Goal: Information Seeking & Learning: Learn about a topic

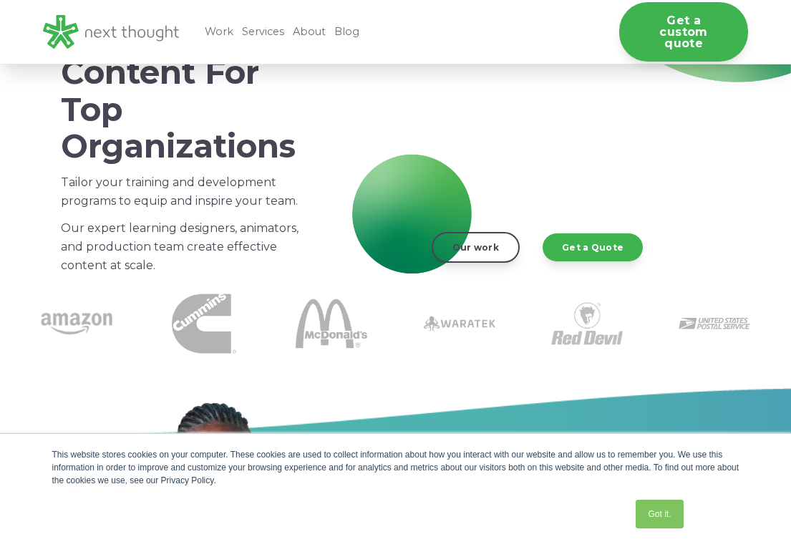
scroll to position [257, 0]
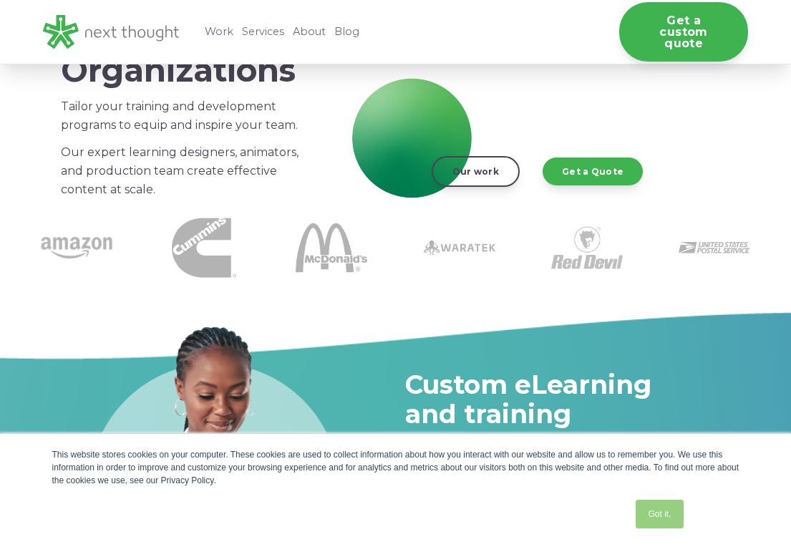
click at [661, 507] on link "Got it." at bounding box center [659, 514] width 47 height 29
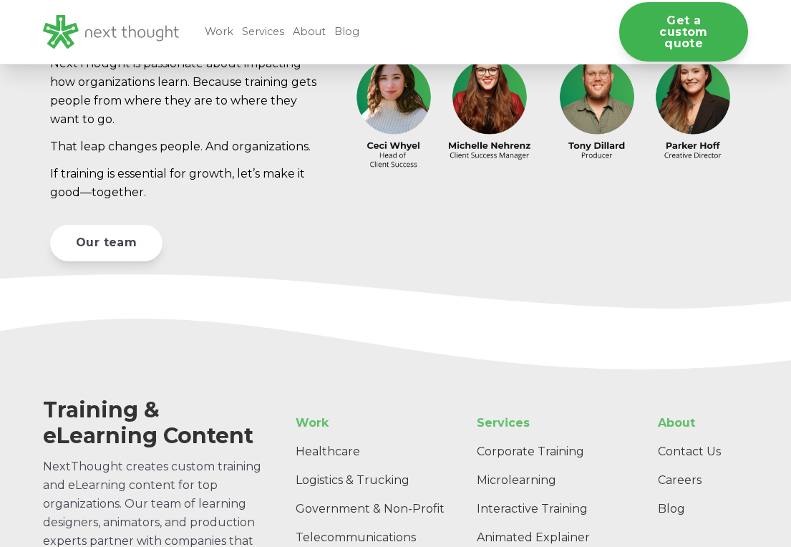
scroll to position [3852, 0]
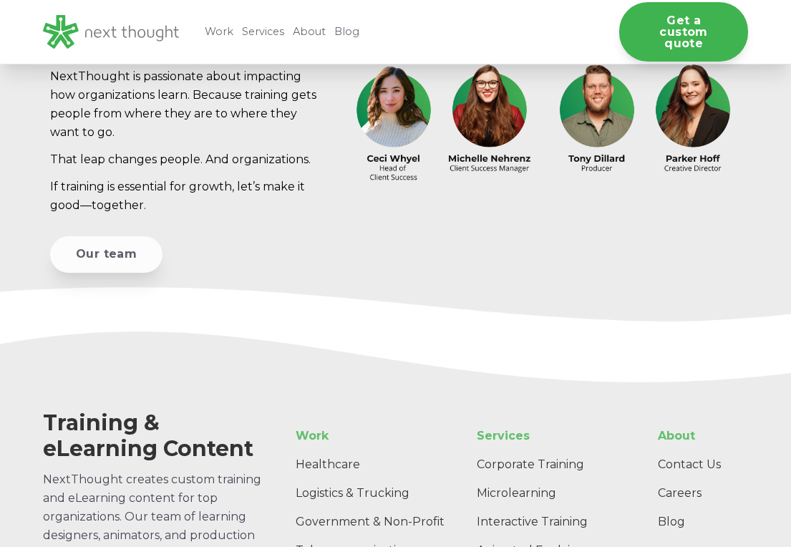
click at [132, 264] on link "Our team" at bounding box center [106, 254] width 112 height 37
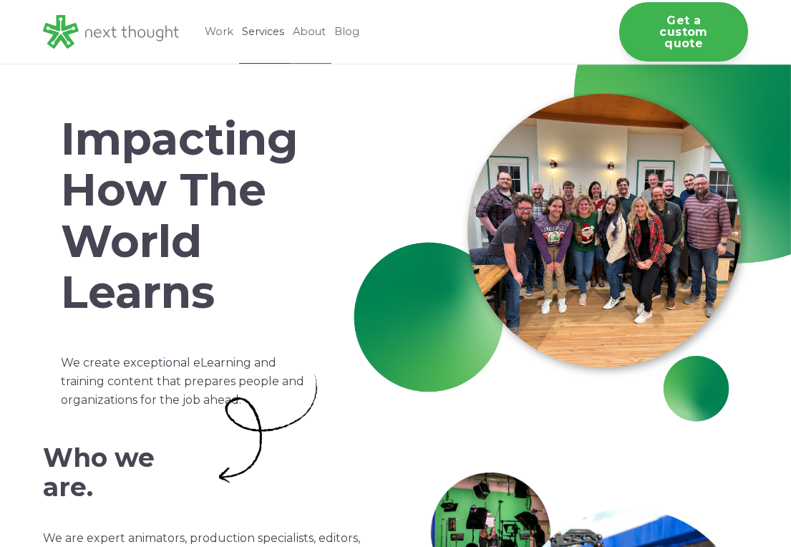
click at [274, 32] on link "Services" at bounding box center [264, 32] width 51 height 64
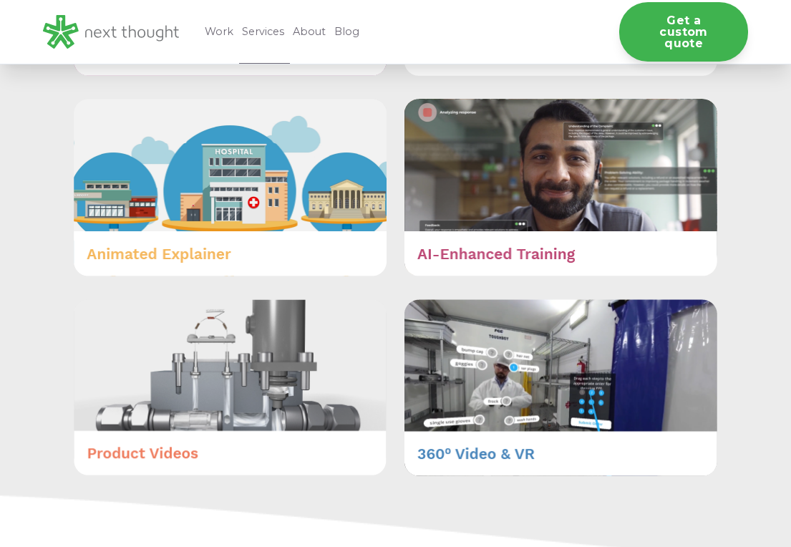
scroll to position [1006, 0]
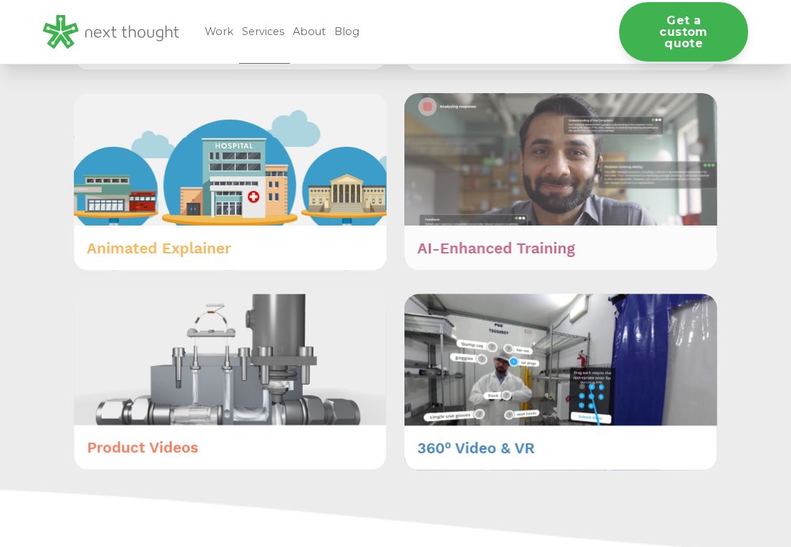
click at [446, 192] on img at bounding box center [562, 181] width 314 height 177
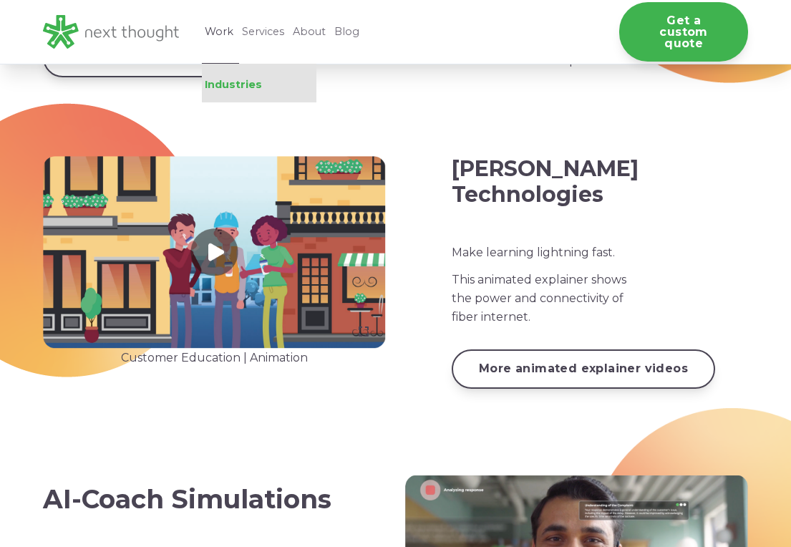
click at [228, 78] on link "Industries" at bounding box center [259, 84] width 115 height 13
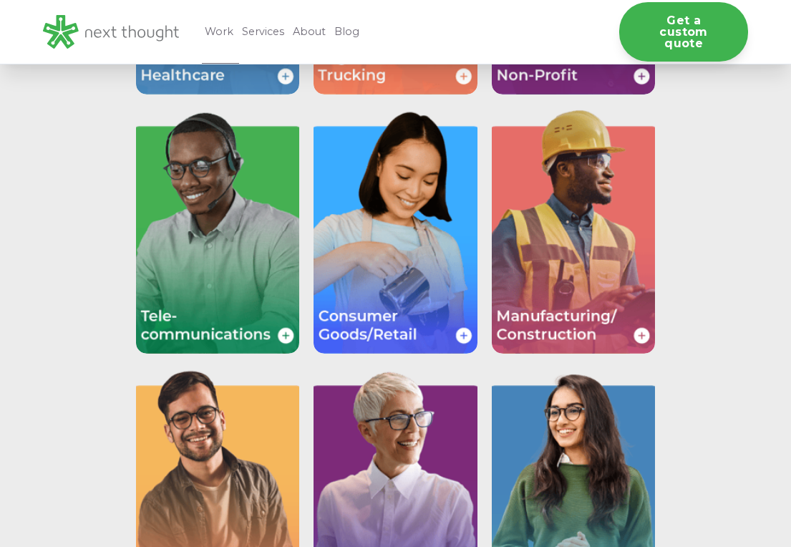
scroll to position [1975, 0]
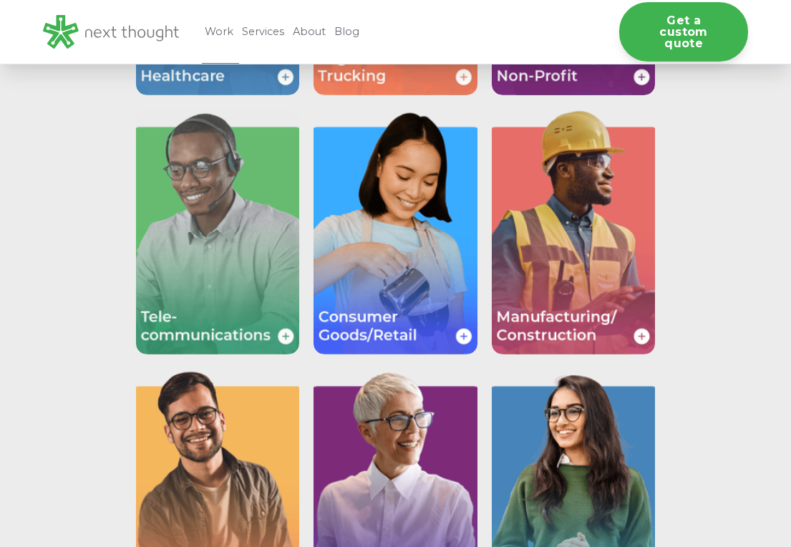
click at [178, 307] on img "Image grid with {{ image_count }} images." at bounding box center [217, 232] width 163 height 245
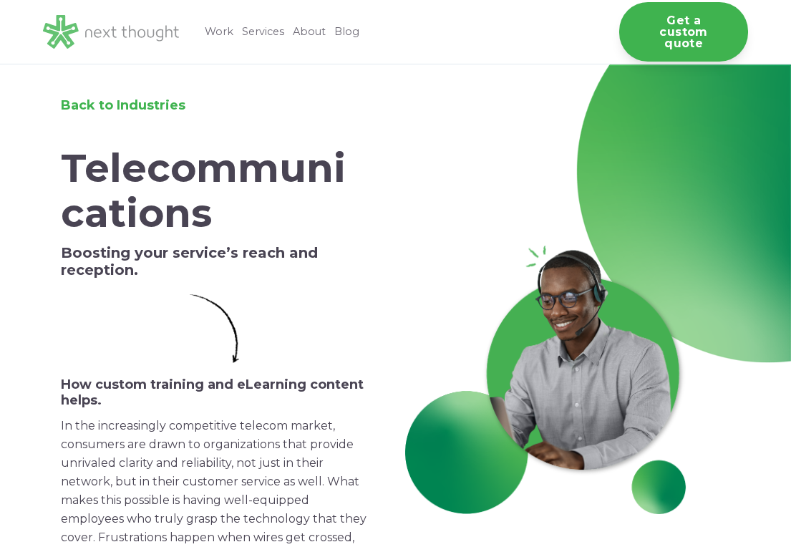
click at [84, 42] on img at bounding box center [111, 32] width 136 height 34
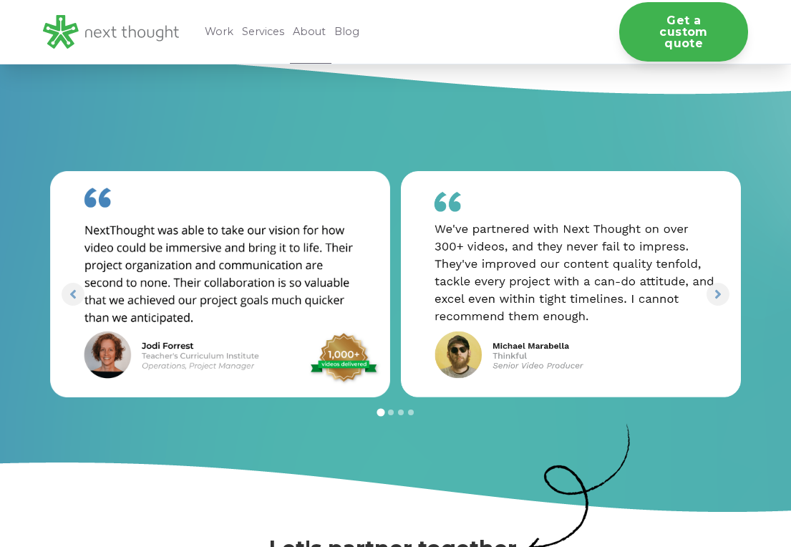
scroll to position [1551, 0]
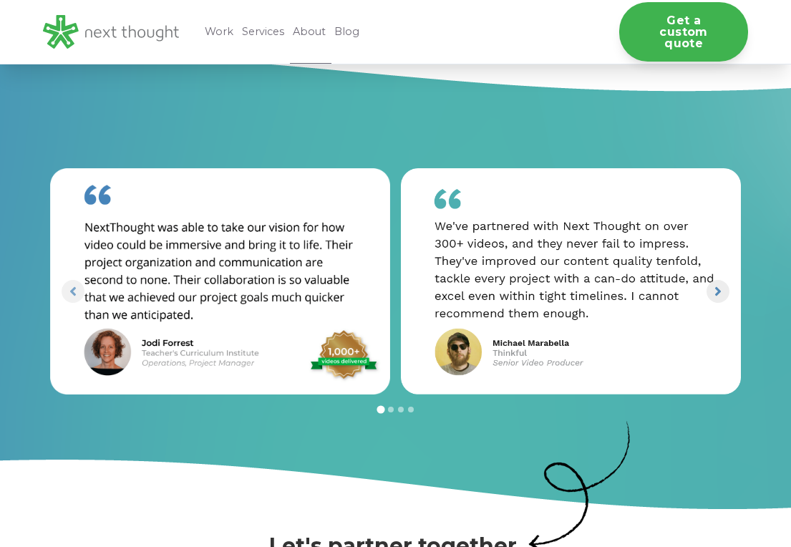
click at [714, 284] on icon "Next slide" at bounding box center [718, 291] width 14 height 14
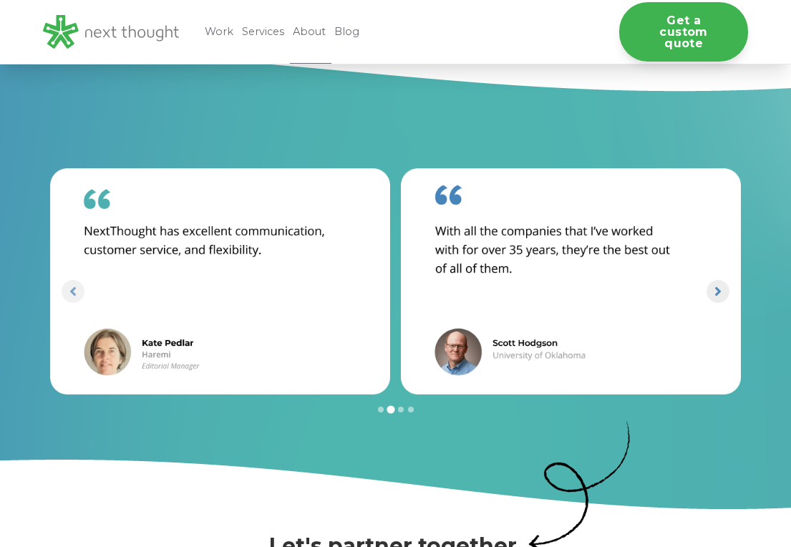
click at [717, 287] on icon "Next slide" at bounding box center [718, 291] width 6 height 9
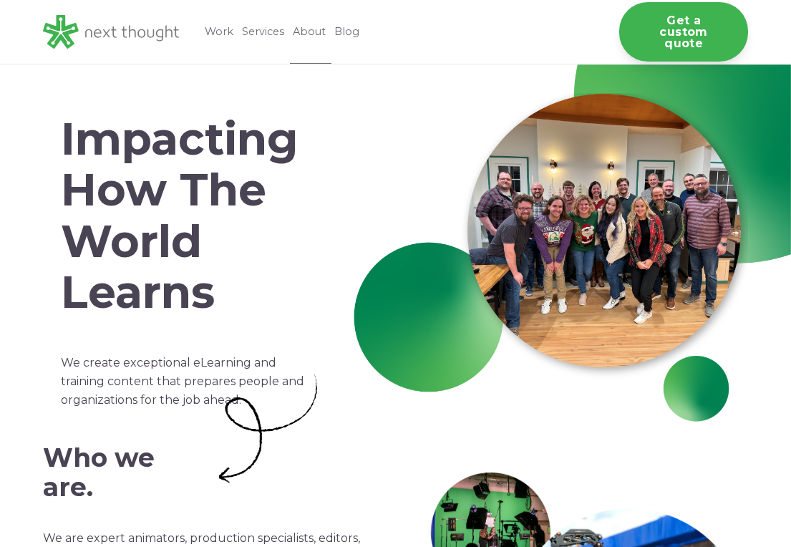
scroll to position [0, 0]
click at [514, 234] on img at bounding box center [549, 260] width 400 height 334
click at [355, 28] on link "Blog" at bounding box center [349, 32] width 34 height 64
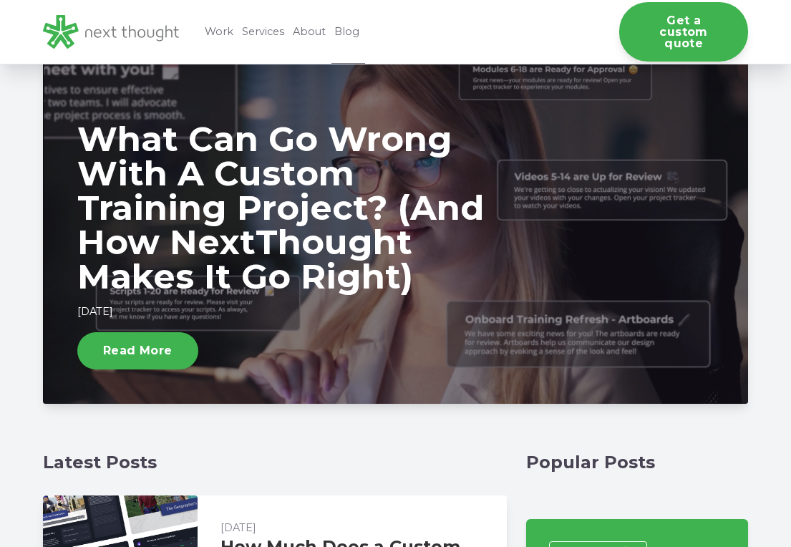
scroll to position [380, 0]
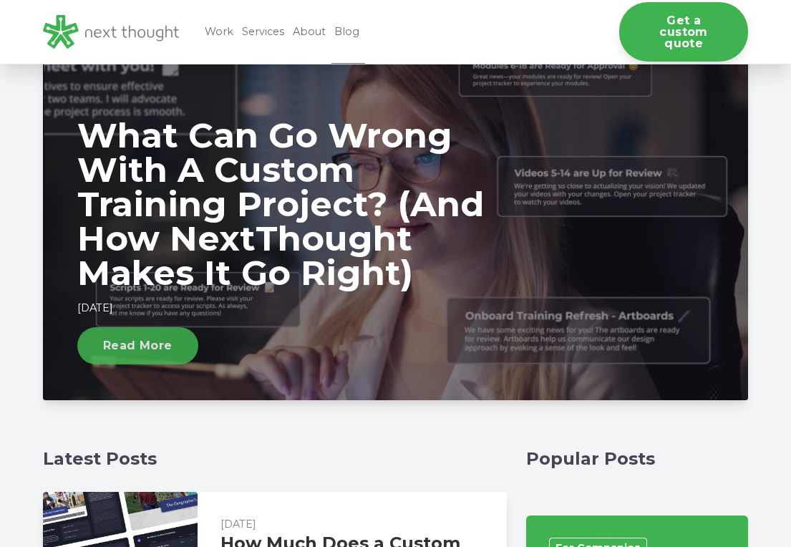
click at [185, 344] on link "Read More" at bounding box center [137, 345] width 121 height 37
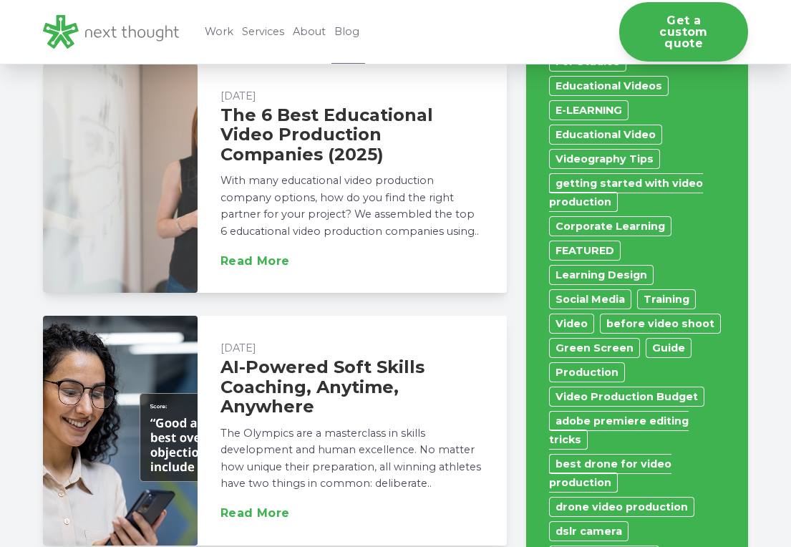
scroll to position [1210, 0]
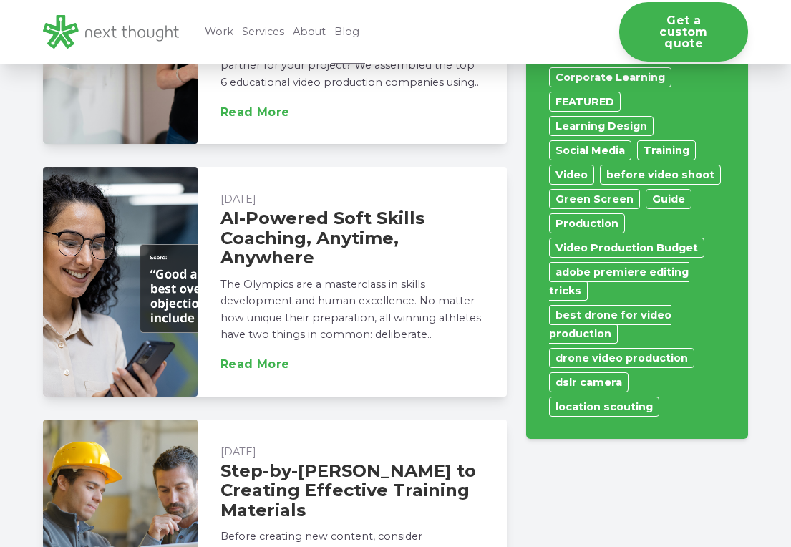
click at [271, 344] on div "October 3, 2024 AI-Powered Soft Skills Coaching, Anytime, Anywhere The Olympics…" at bounding box center [352, 281] width 309 height 229
click at [271, 357] on link "Read More" at bounding box center [255, 362] width 69 height 11
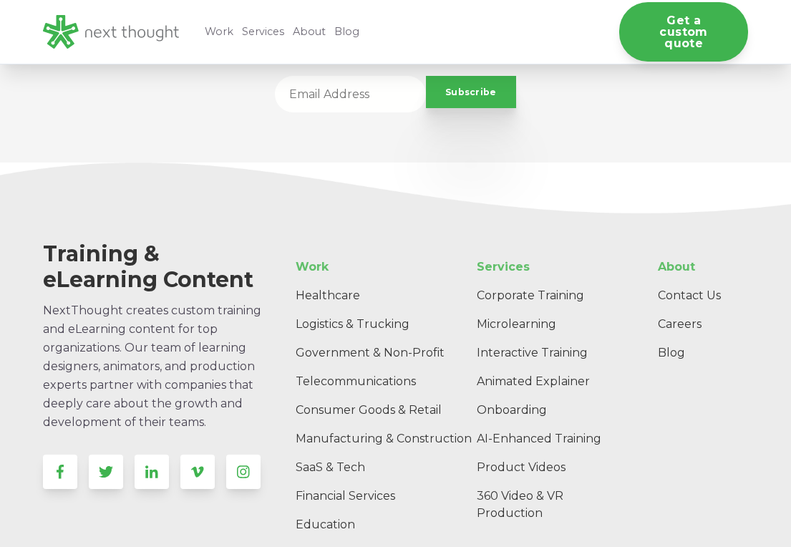
scroll to position [5543, 0]
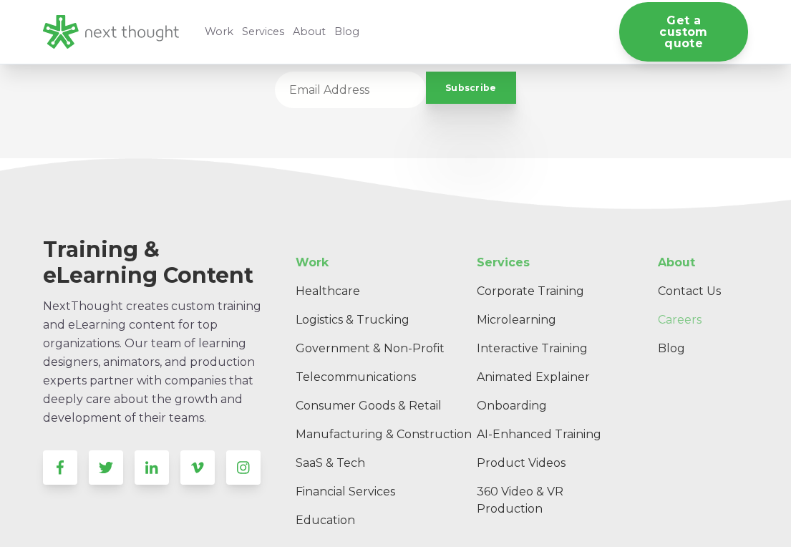
click at [683, 306] on link "Careers" at bounding box center [697, 320] width 101 height 29
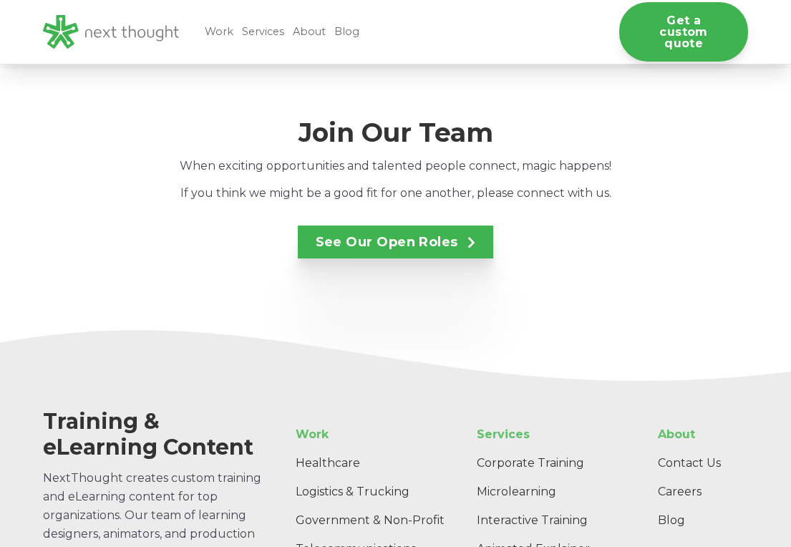
scroll to position [2294, 0]
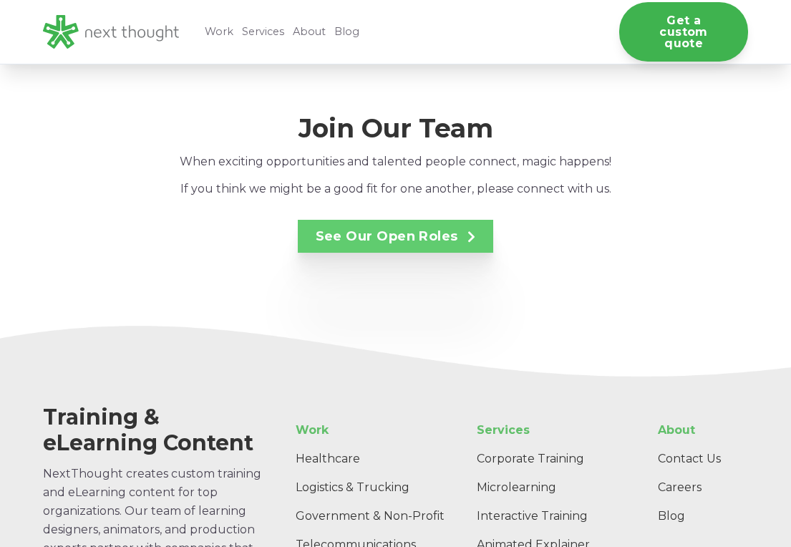
click at [328, 220] on link "See Our Open Roles" at bounding box center [396, 236] width 196 height 33
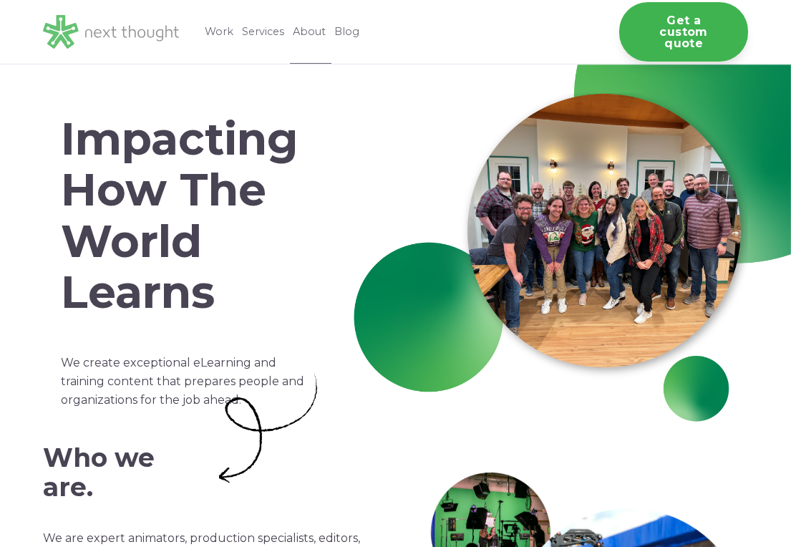
click at [152, 36] on img at bounding box center [111, 32] width 136 height 34
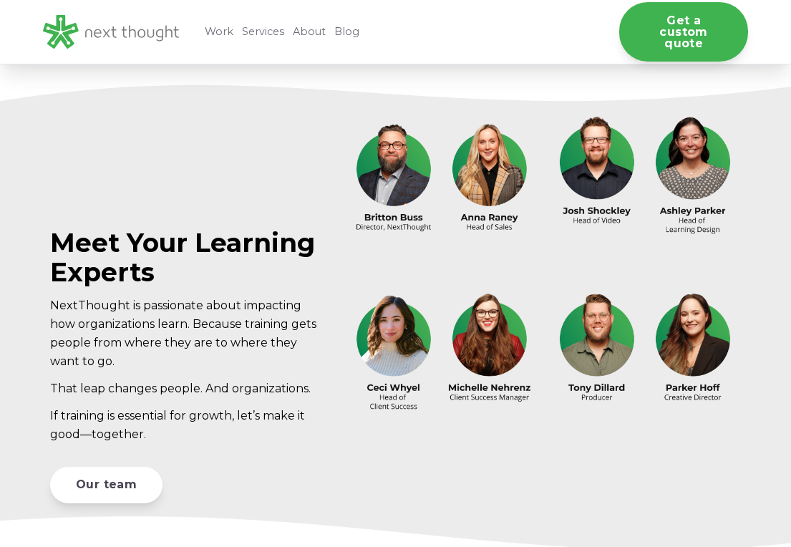
scroll to position [3623, 0]
click at [102, 483] on link "Our team" at bounding box center [106, 484] width 112 height 37
click at [598, 175] on img at bounding box center [645, 175] width 192 height 138
click at [589, 335] on img at bounding box center [645, 352] width 192 height 138
click at [482, 342] on img at bounding box center [442, 352] width 192 height 138
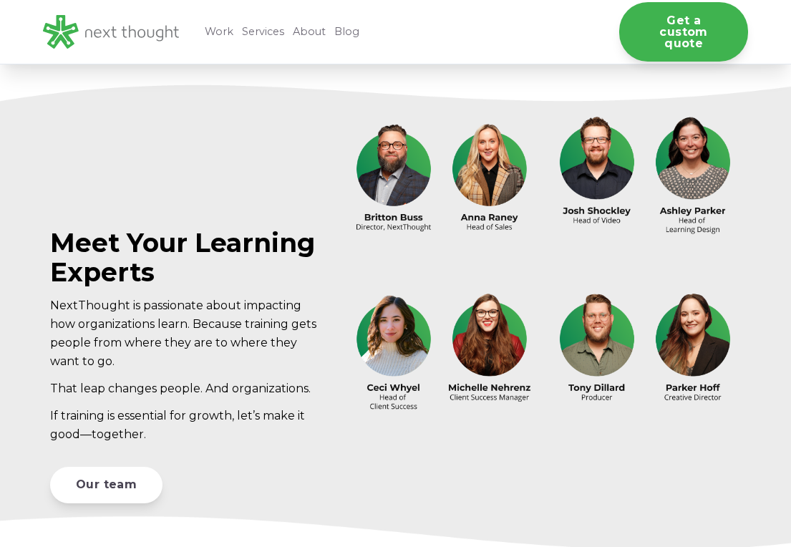
click at [405, 337] on img at bounding box center [442, 352] width 192 height 138
click at [392, 165] on img at bounding box center [442, 182] width 192 height 138
click at [505, 164] on img at bounding box center [442, 182] width 192 height 138
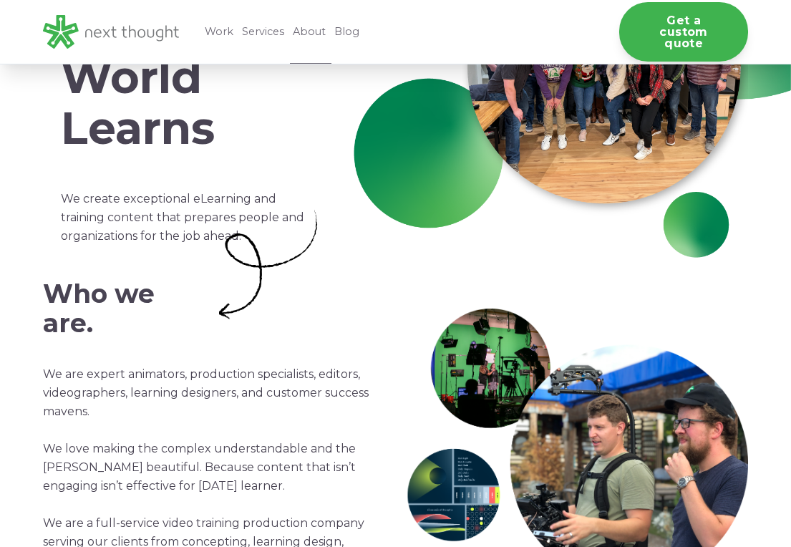
scroll to position [81, 0]
